Goal: Information Seeking & Learning: Check status

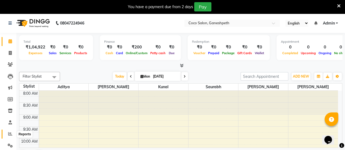
click at [10, 132] on icon at bounding box center [10, 134] width 4 height 4
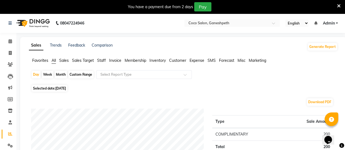
click at [102, 60] on span "Staff" at bounding box center [101, 60] width 9 height 5
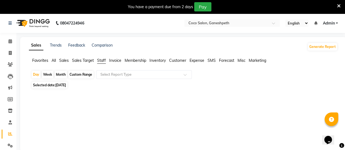
click at [59, 73] on div "Month" at bounding box center [61, 75] width 13 height 8
click at [55, 85] on span "Selected date: [DATE]" at bounding box center [50, 85] width 36 height 7
select select "9"
select select "2025"
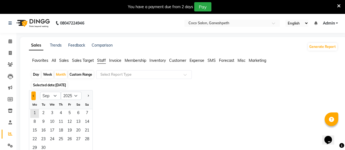
click at [34, 98] on button "Previous month" at bounding box center [33, 96] width 4 height 9
select select "8"
click at [70, 114] on span "1" at bounding box center [69, 113] width 9 height 9
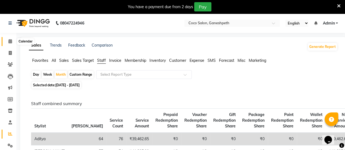
click at [10, 43] on icon at bounding box center [10, 41] width 4 height 4
